Goal: Browse casually

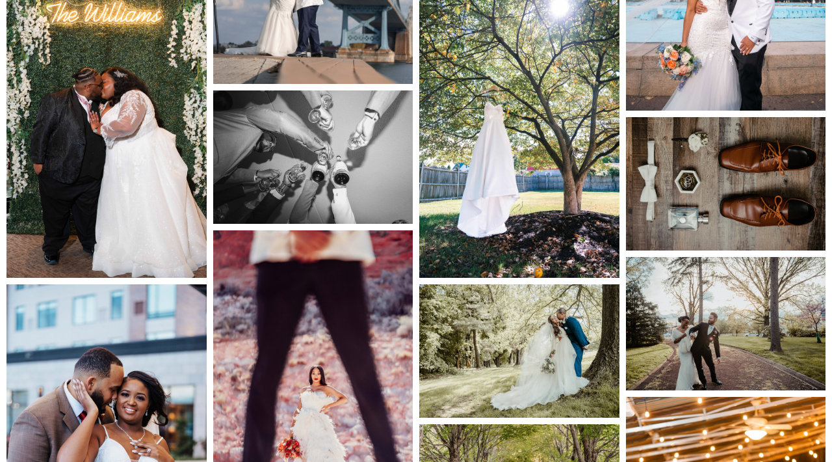
scroll to position [2361, 0]
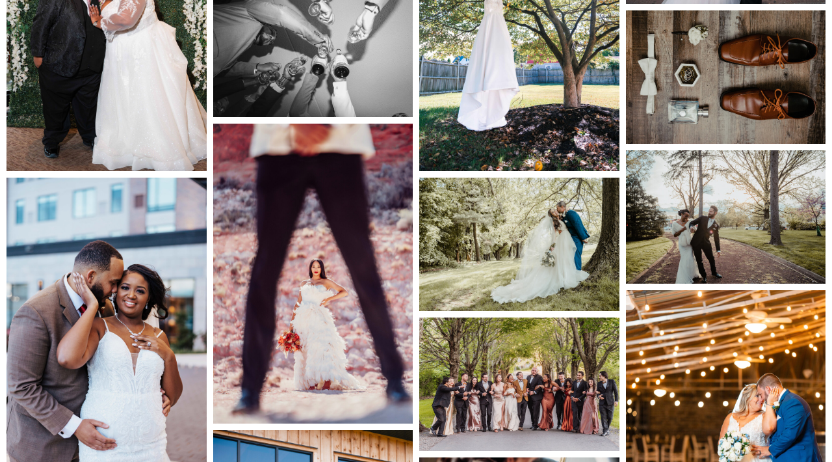
click at [93, 311] on img at bounding box center [107, 327] width 200 height 300
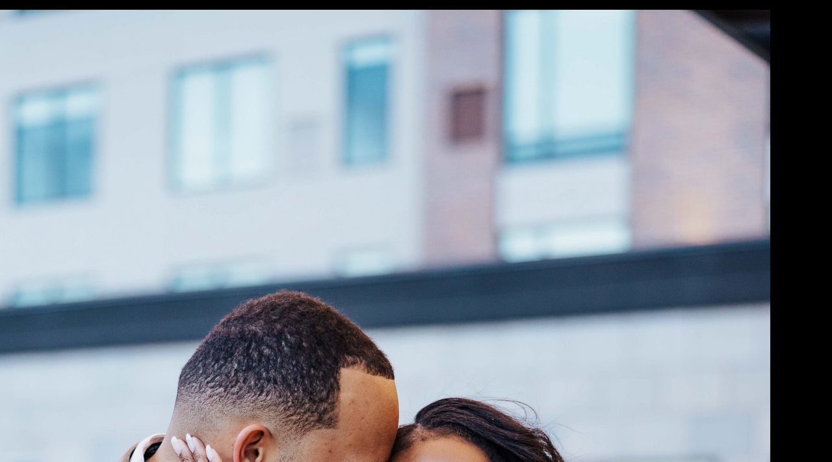
scroll to position [2149, 0]
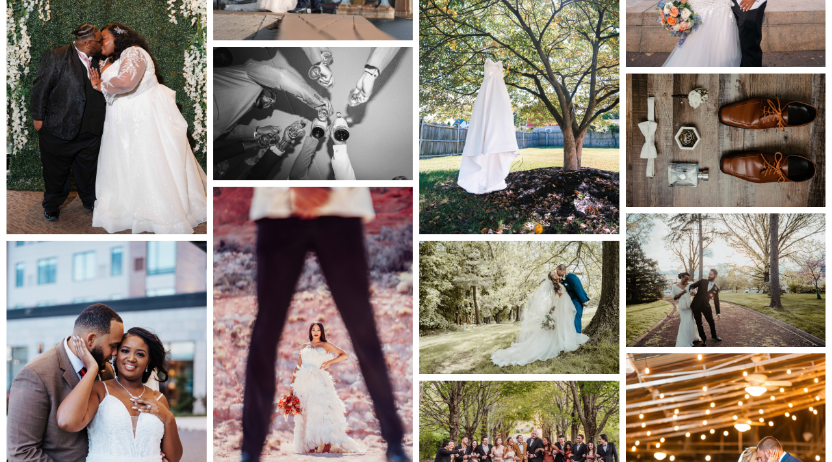
scroll to position [2278, 0]
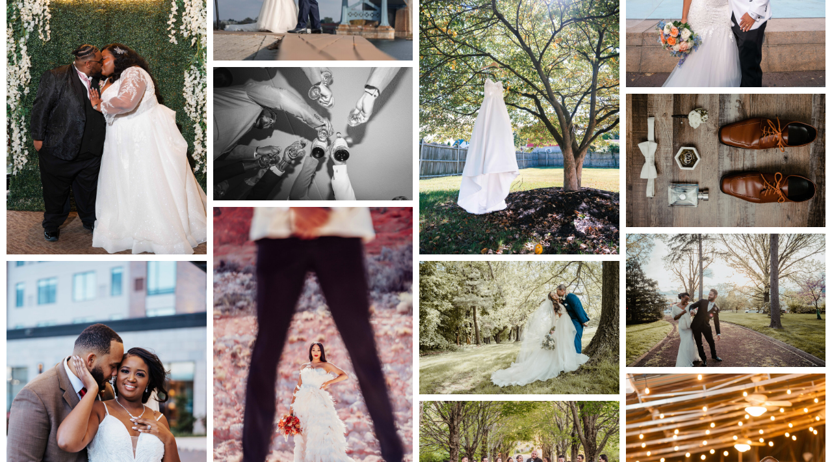
click at [498, 94] on img at bounding box center [519, 104] width 200 height 300
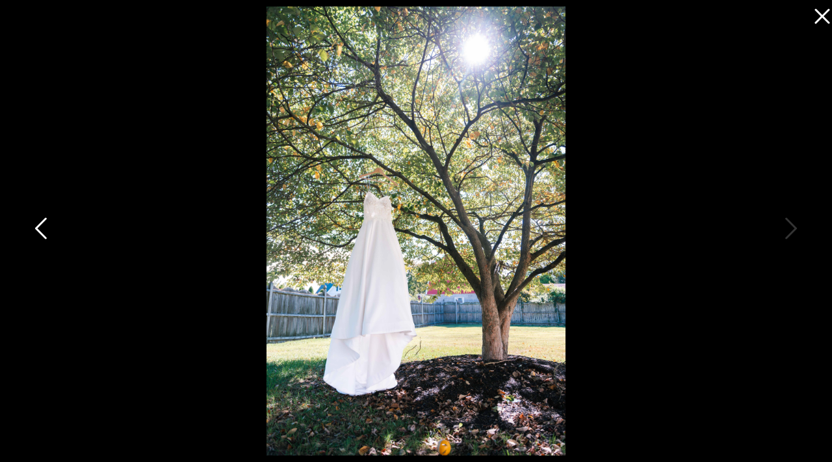
scroll to position [2267, 0]
click at [816, 19] on icon at bounding box center [819, 13] width 26 height 26
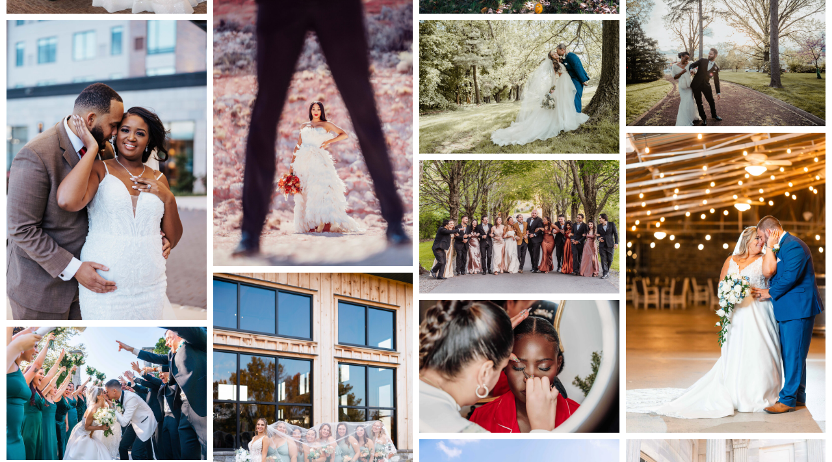
scroll to position [2579, 0]
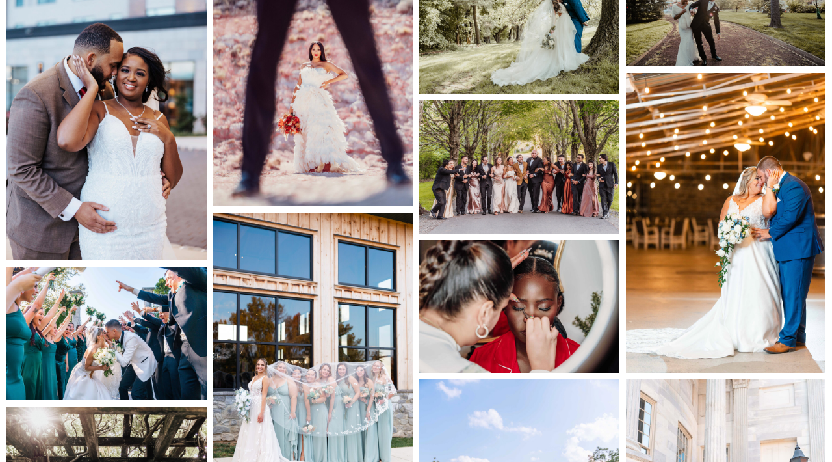
click at [497, 278] on img at bounding box center [519, 306] width 200 height 133
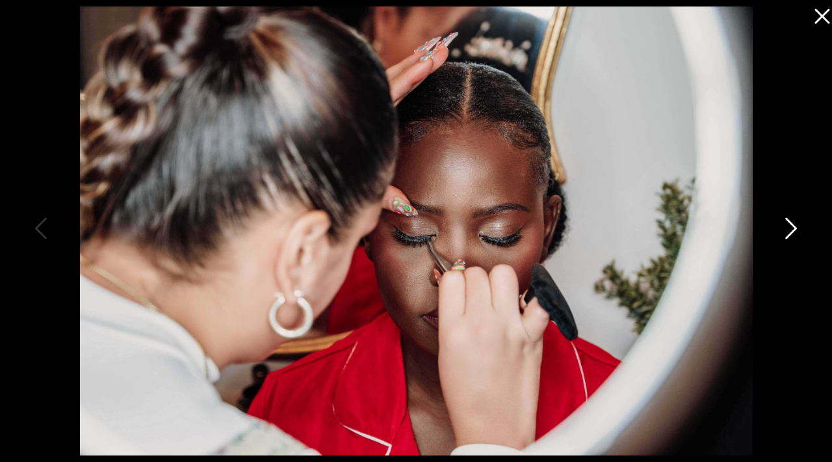
click at [788, 230] on icon at bounding box center [790, 231] width 33 height 39
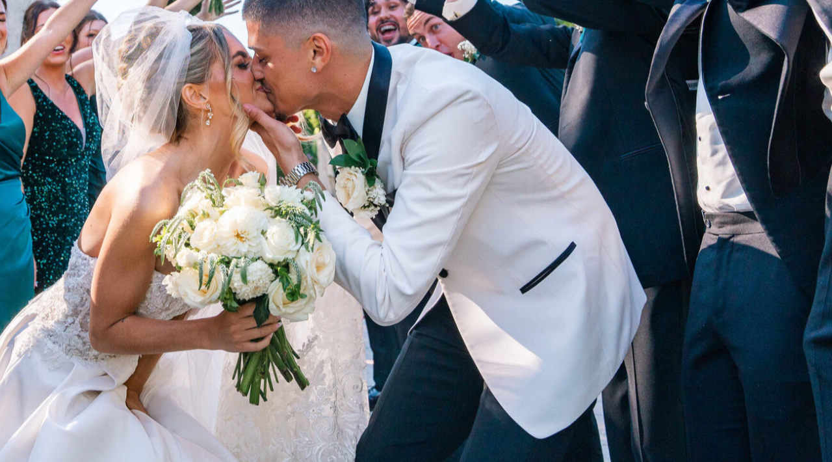
scroll to position [2501, 0]
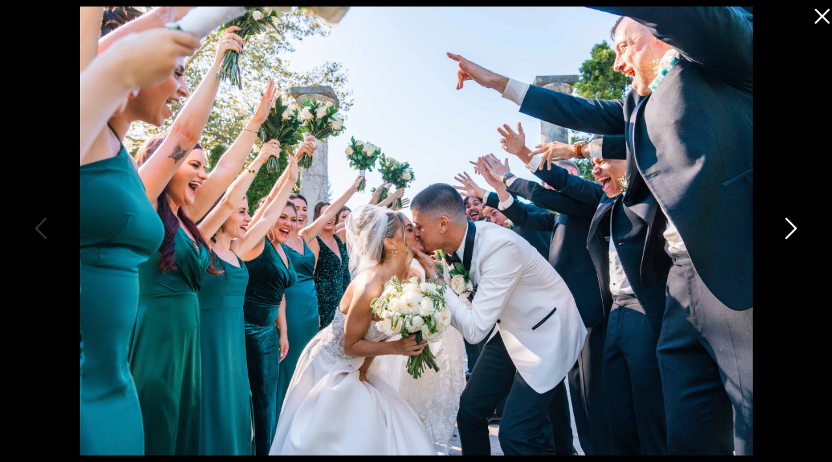
click at [785, 225] on icon at bounding box center [790, 231] width 33 height 39
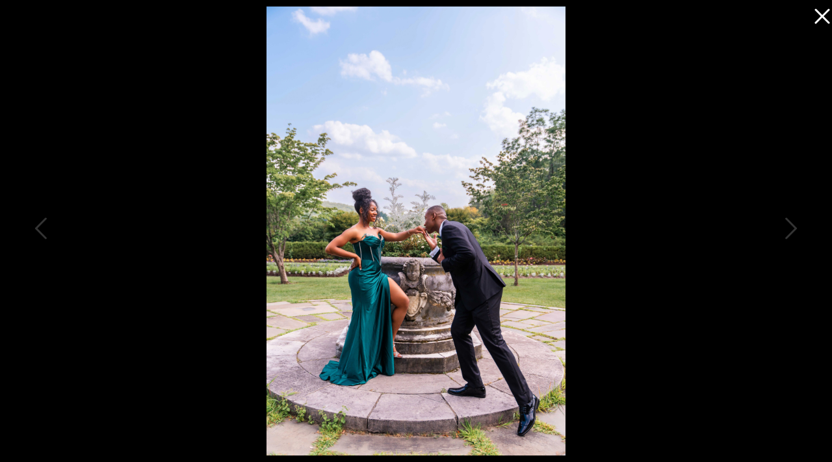
click at [426, 240] on img at bounding box center [416, 231] width 299 height 449
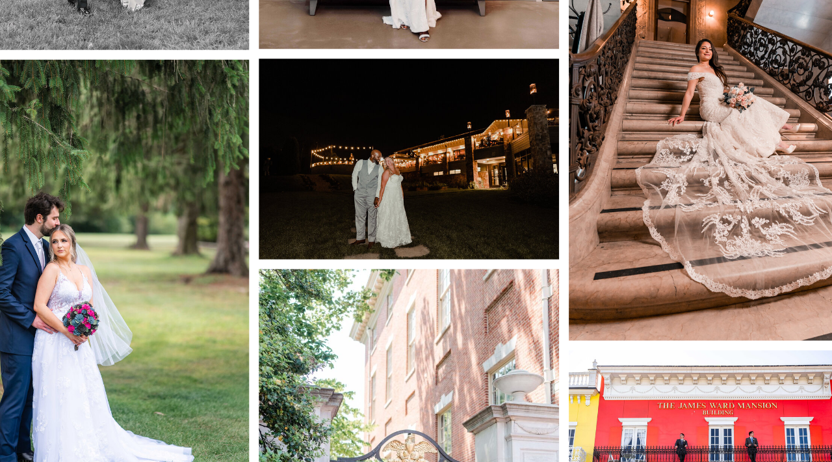
scroll to position [4445, 0]
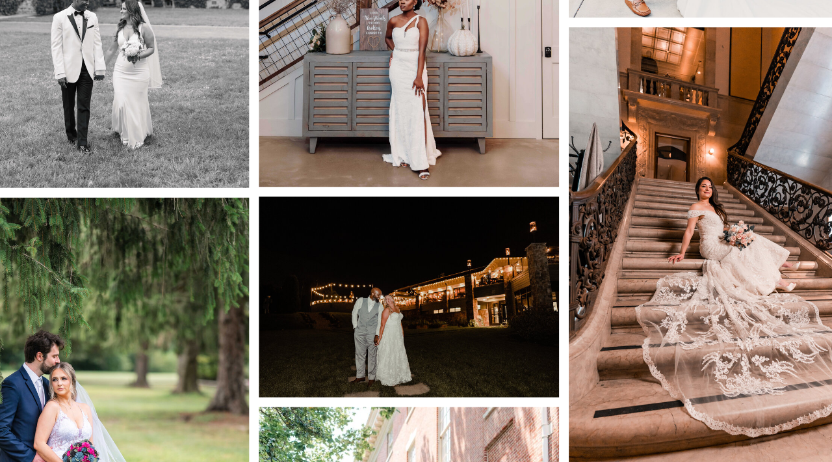
click at [335, 197] on img at bounding box center [313, 197] width 200 height 133
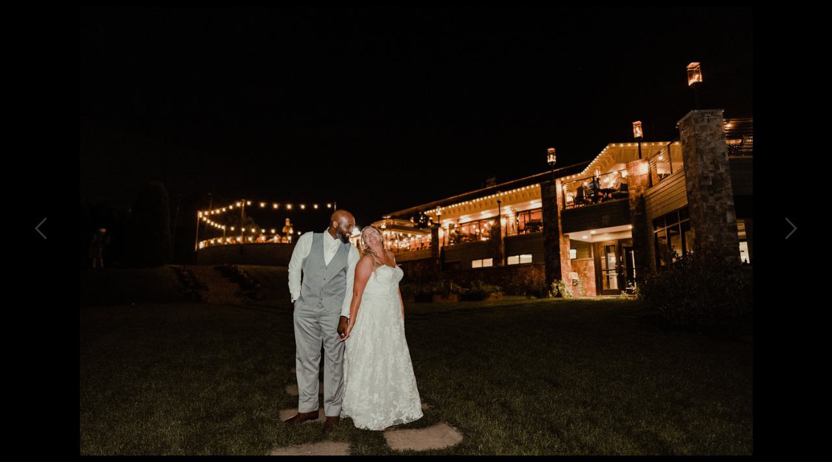
scroll to position [2364, 0]
click at [436, 129] on img at bounding box center [416, 231] width 673 height 449
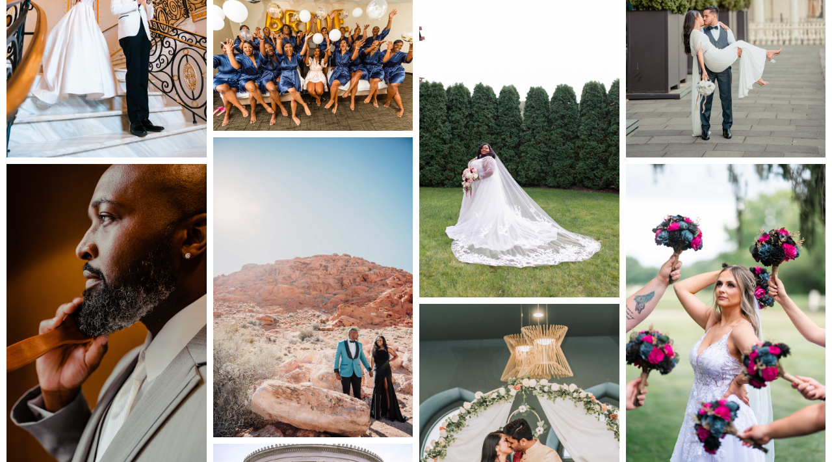
scroll to position [1304, 0]
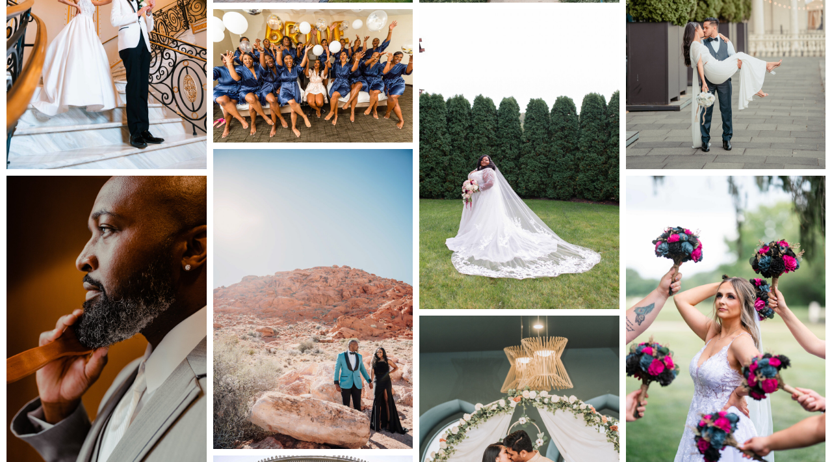
click at [144, 313] on img at bounding box center [107, 326] width 200 height 300
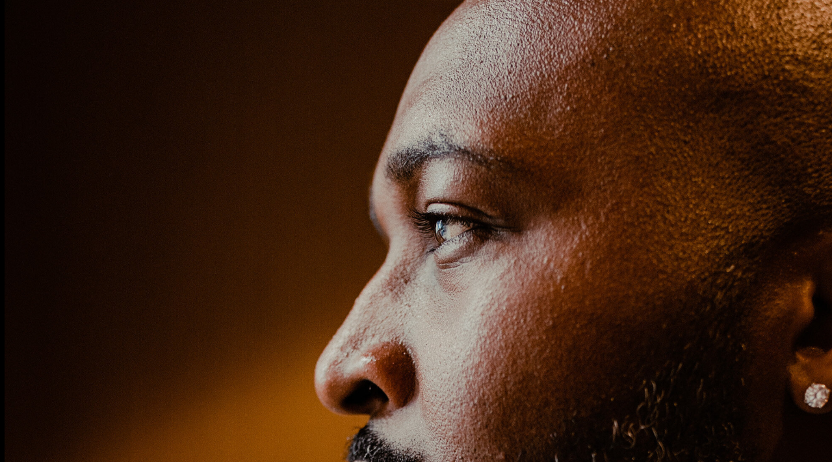
scroll to position [850, 0]
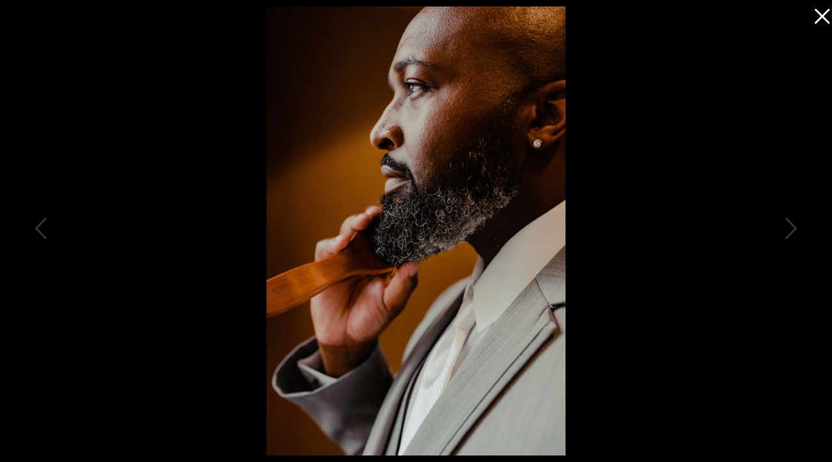
click at [821, 25] on icon at bounding box center [819, 13] width 26 height 26
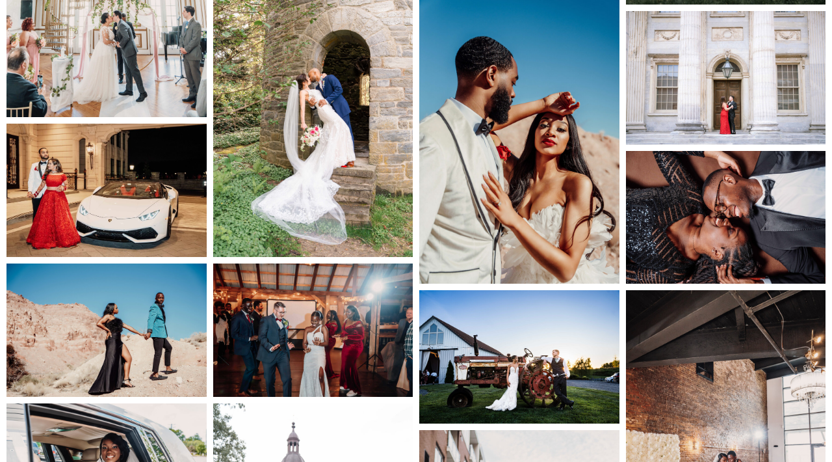
scroll to position [5070, 0]
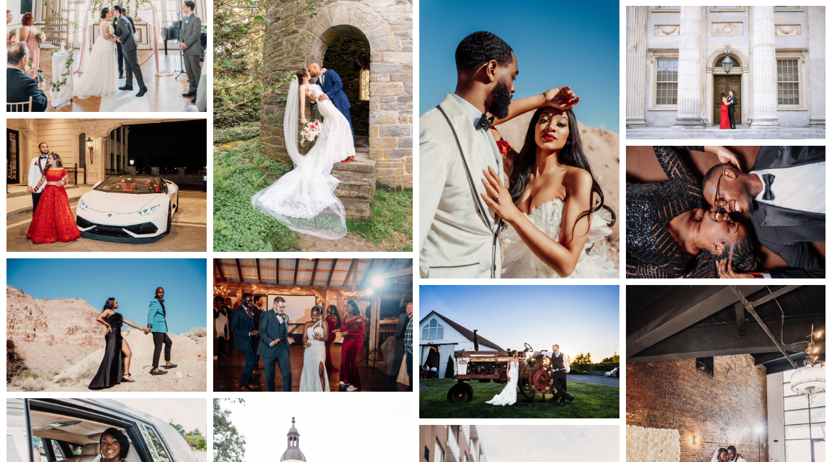
click at [523, 135] on img at bounding box center [519, 129] width 200 height 300
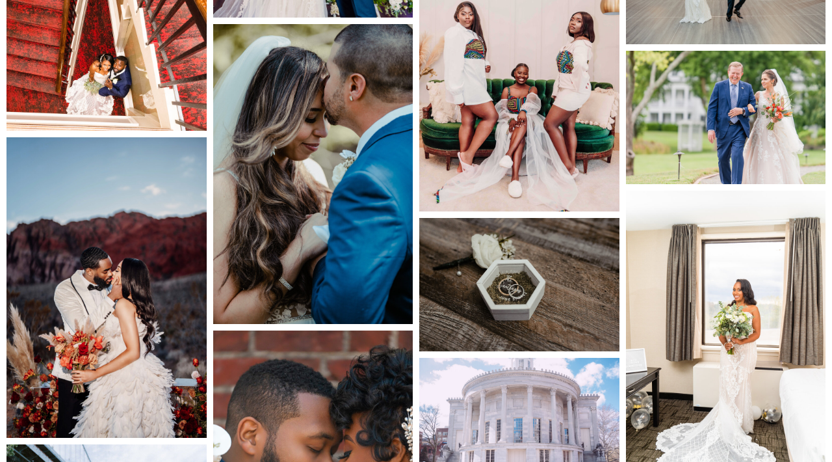
scroll to position [6316, 0]
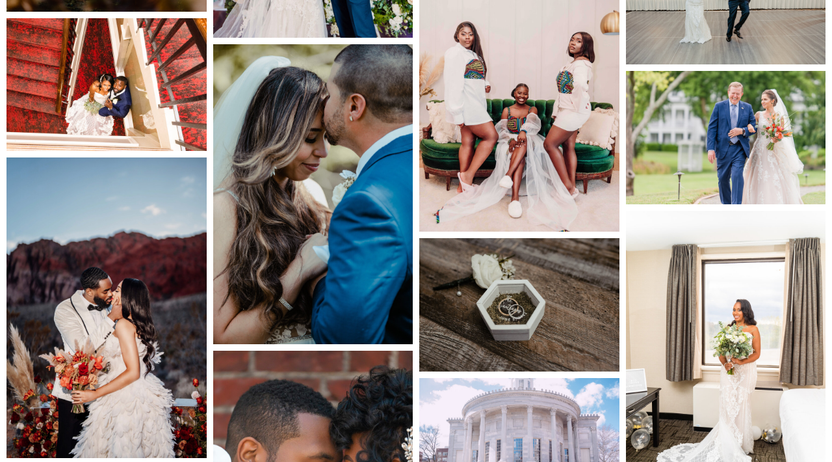
click at [547, 157] on img at bounding box center [519, 82] width 200 height 300
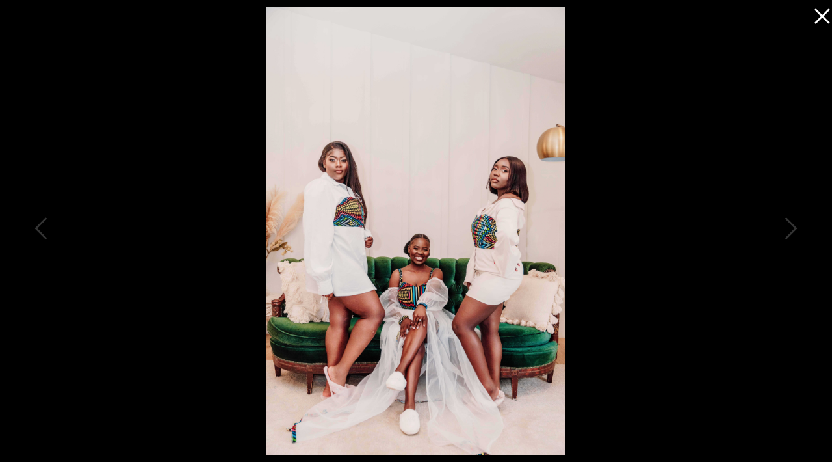
click at [817, 18] on icon at bounding box center [819, 13] width 26 height 26
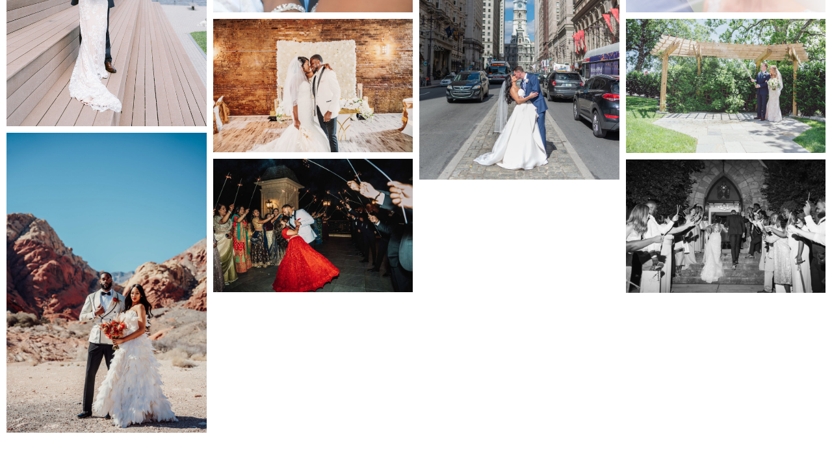
scroll to position [6944, 0]
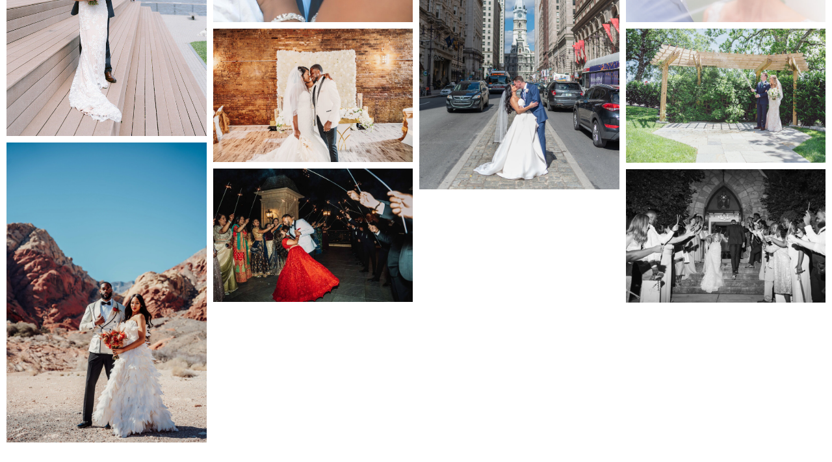
click at [366, 229] on img at bounding box center [313, 234] width 200 height 133
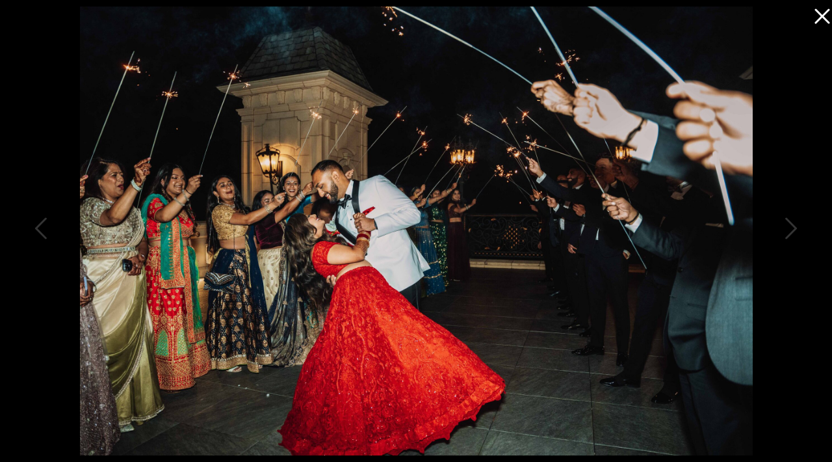
click at [824, 13] on icon at bounding box center [822, 16] width 15 height 15
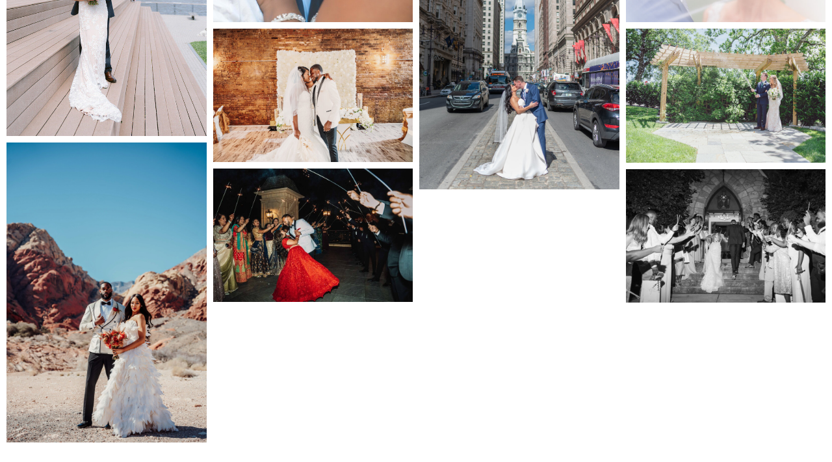
click at [319, 231] on img at bounding box center [313, 234] width 200 height 133
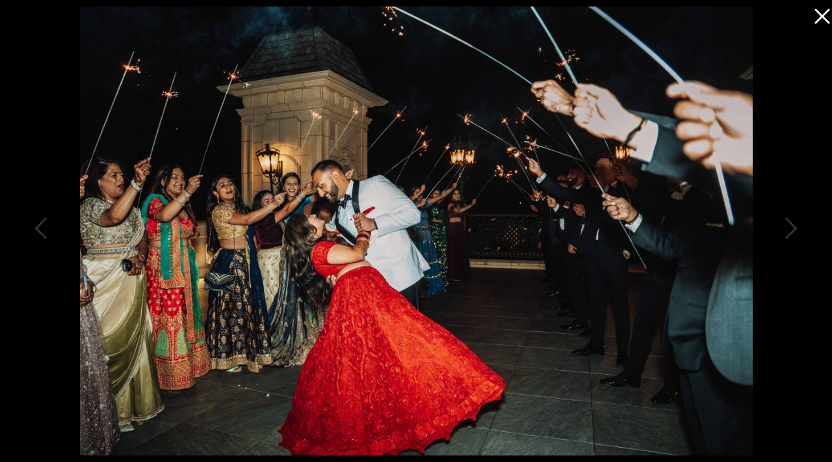
click at [823, 16] on icon at bounding box center [822, 16] width 15 height 15
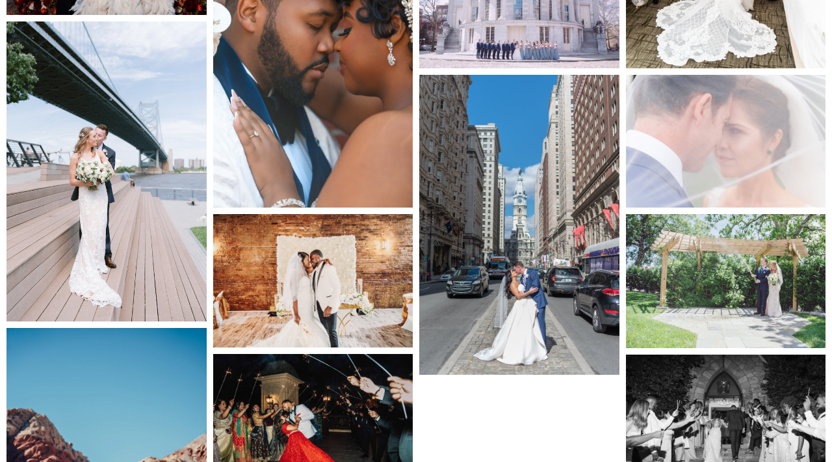
scroll to position [6758, 0]
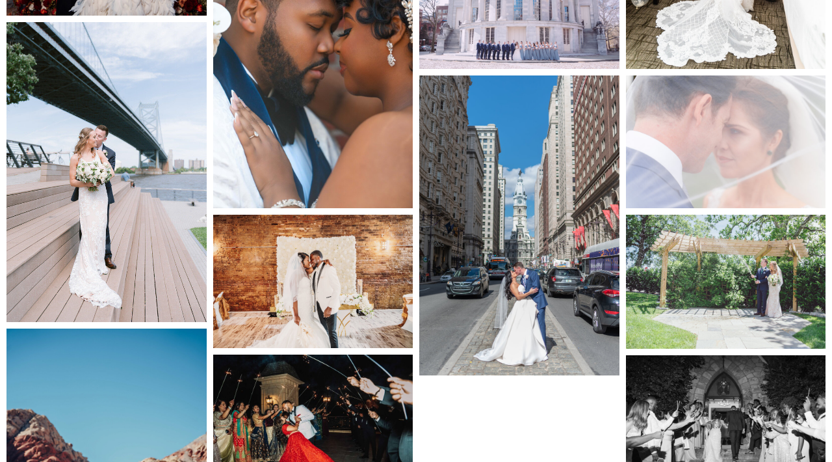
click at [350, 389] on img at bounding box center [313, 420] width 200 height 133
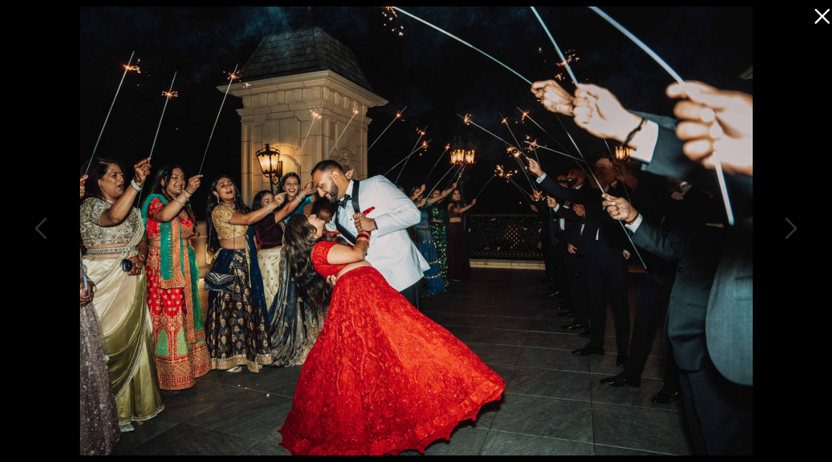
scroll to position [6750, 0]
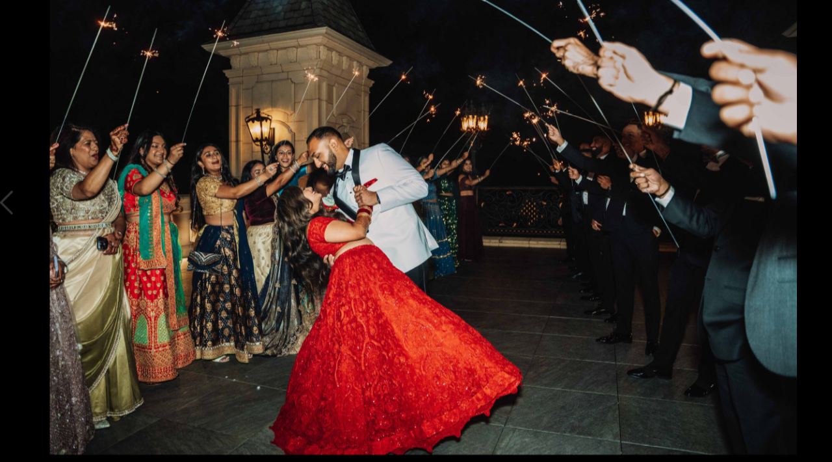
drag, startPoint x: 315, startPoint y: 350, endPoint x: 310, endPoint y: 329, distance: 22.1
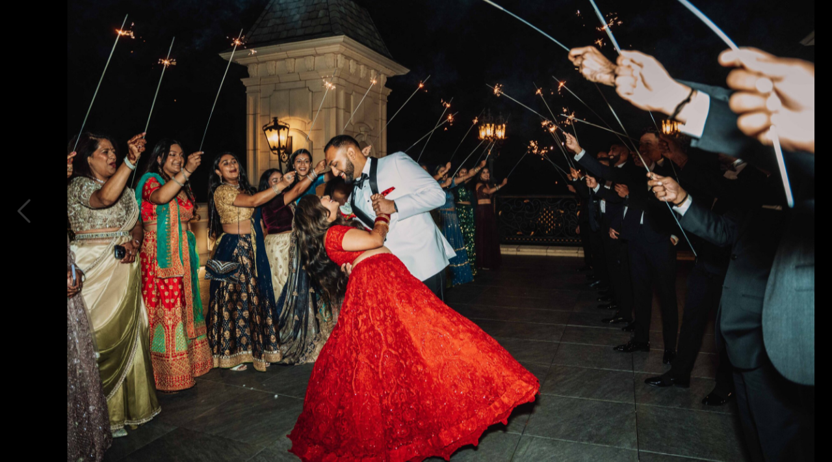
drag, startPoint x: 335, startPoint y: 271, endPoint x: 345, endPoint y: 263, distance: 12.0
drag, startPoint x: 345, startPoint y: 264, endPoint x: 352, endPoint y: 241, distance: 23.9
drag, startPoint x: 352, startPoint y: 242, endPoint x: 342, endPoint y: 201, distance: 42.3
drag, startPoint x: 342, startPoint y: 201, endPoint x: 309, endPoint y: 111, distance: 96.3
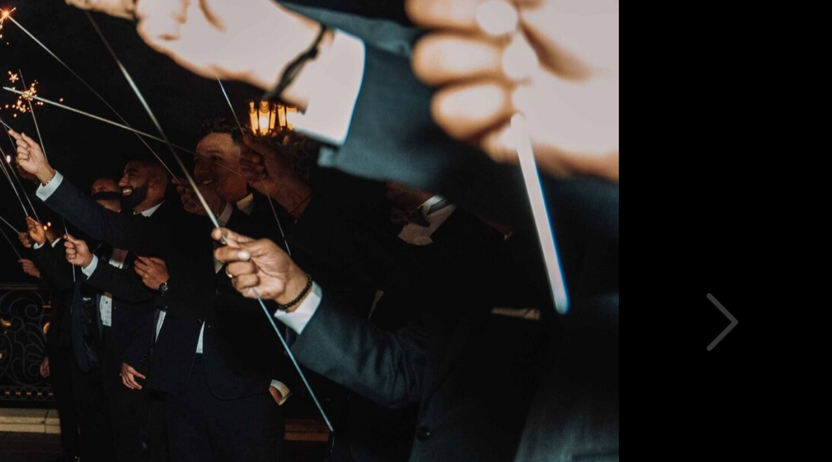
scroll to position [6525, 0]
